Goal: Transaction & Acquisition: Download file/media

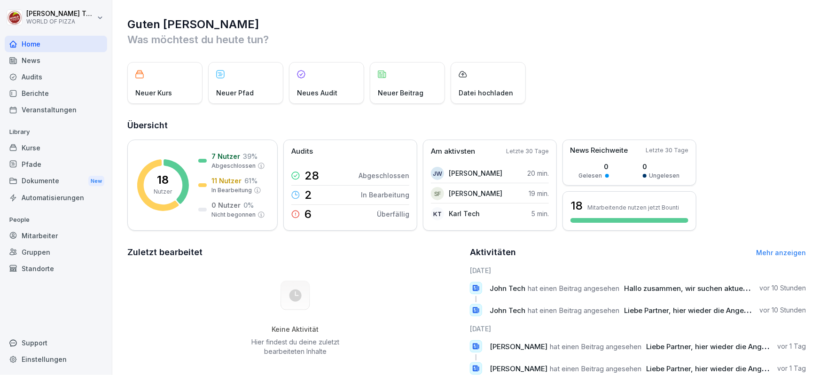
click at [57, 179] on div "Dokumente New" at bounding box center [56, 181] width 102 height 17
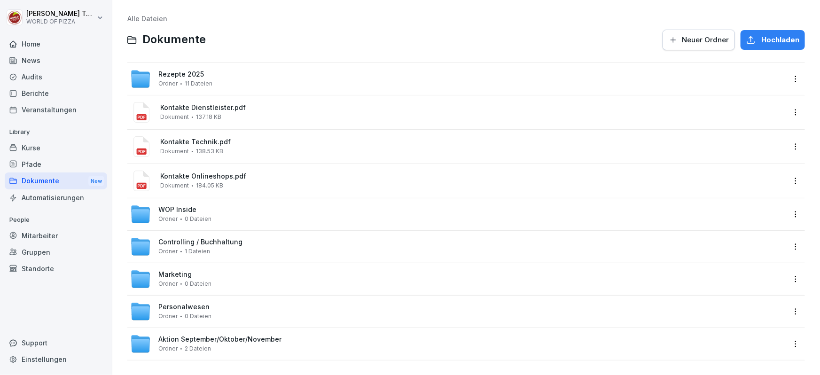
click at [193, 309] on span "Personalwesen" at bounding box center [183, 307] width 51 height 8
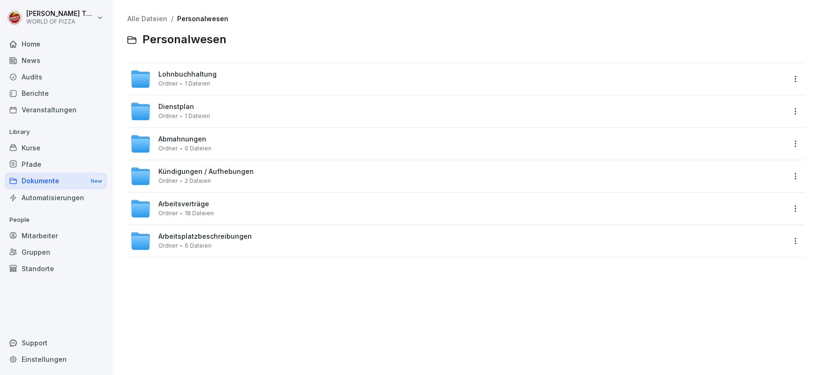
click at [197, 202] on span "Arbeitsverträge" at bounding box center [183, 204] width 51 height 8
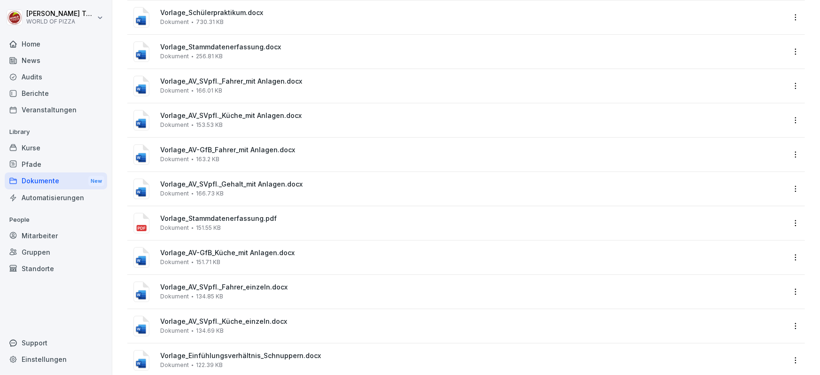
scroll to position [155, 0]
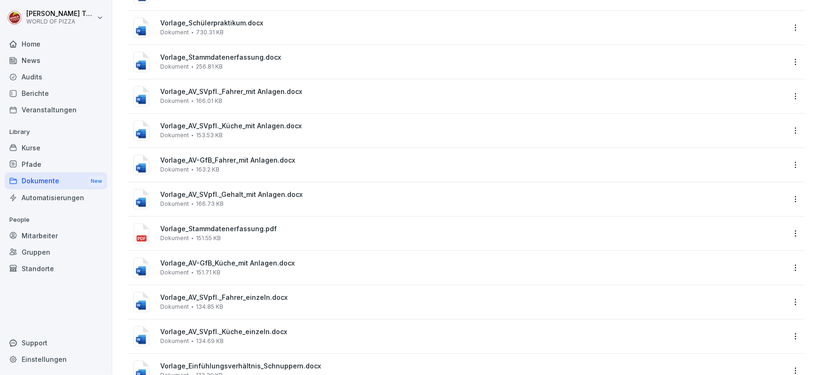
click at [262, 165] on div "Vorlage_AV-GfB_Fahrer_mit Anlagen.docx Dokument 163.2 KB" at bounding box center [472, 165] width 625 height 16
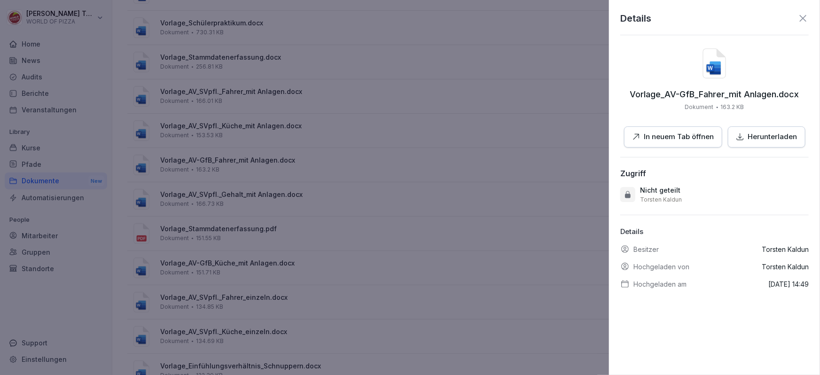
click at [769, 144] on button "Herunterladen" at bounding box center [767, 136] width 78 height 21
